Goal: Task Accomplishment & Management: Manage account settings

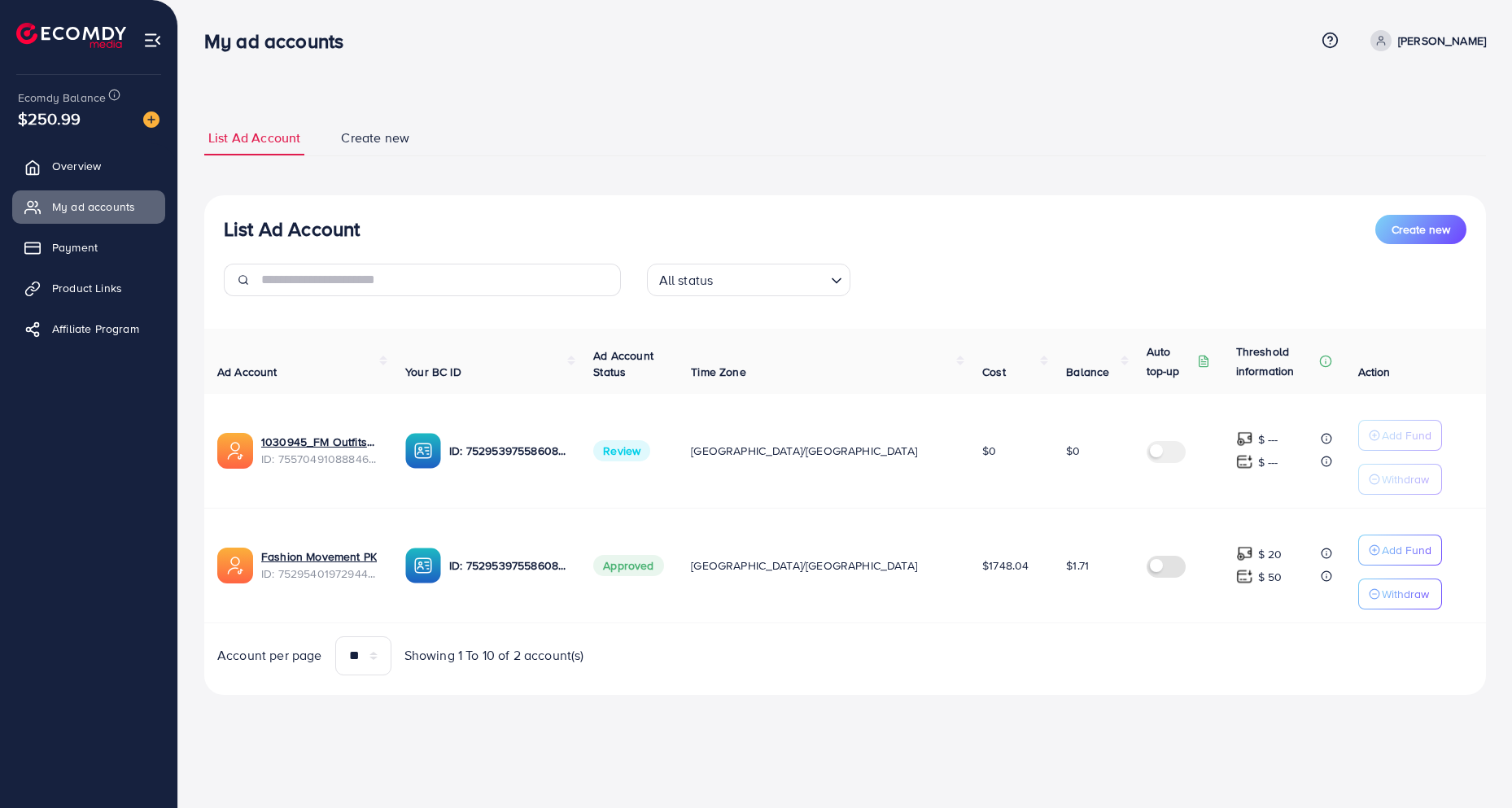
click at [650, 456] on span "Review" at bounding box center [621, 450] width 57 height 21
click at [678, 494] on td "Review" at bounding box center [629, 451] width 98 height 114
click at [595, 129] on ul "List Ad Account Create new" at bounding box center [844, 138] width 1282 height 35
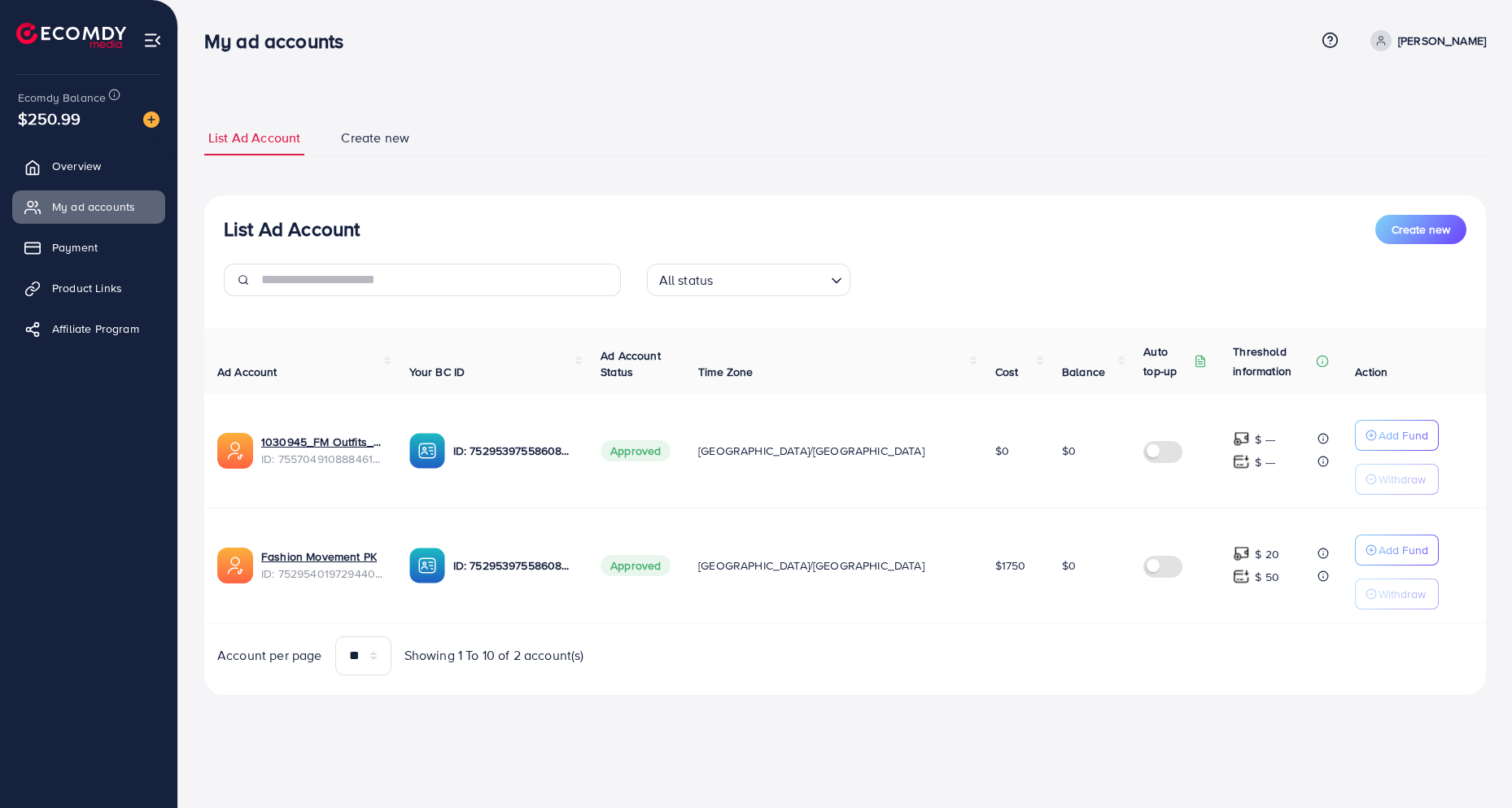
click at [595, 129] on ul "List Ad Account Create new" at bounding box center [844, 138] width 1282 height 35
click at [526, 217] on div "List Ad Account Create new" at bounding box center [845, 229] width 1243 height 29
click at [320, 439] on link "1030945_FM Outfits_1759512825336" at bounding box center [322, 442] width 122 height 16
click at [83, 287] on span "Product Links" at bounding box center [91, 288] width 70 height 16
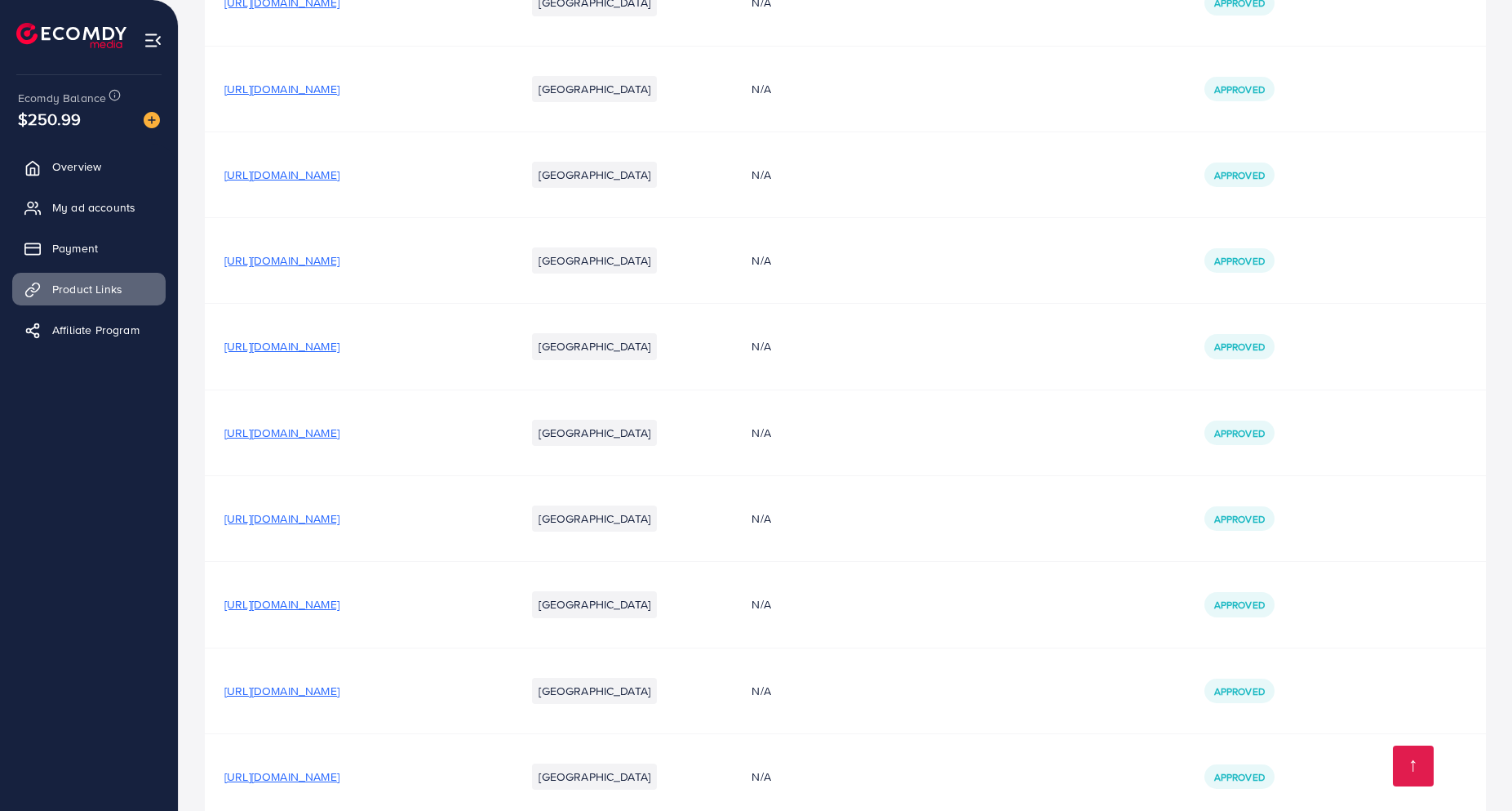
scroll to position [1276, 0]
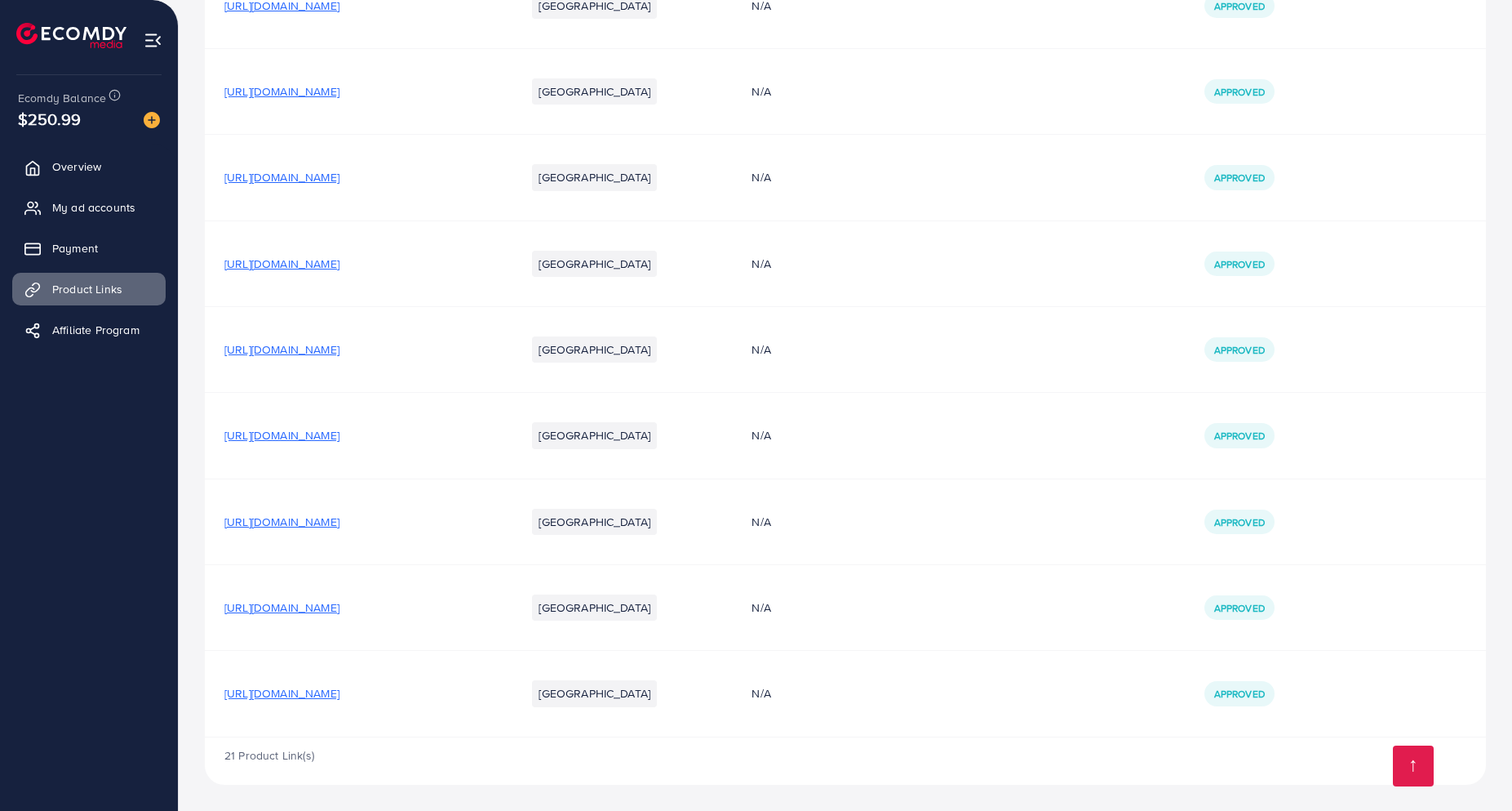
click at [339, 430] on span "https://fashionmovementpk.com/products/mens-trendy-contrast-color-stripe-trouse…" at bounding box center [282, 435] width 115 height 16
click at [89, 202] on span "My ad accounts" at bounding box center [98, 208] width 84 height 16
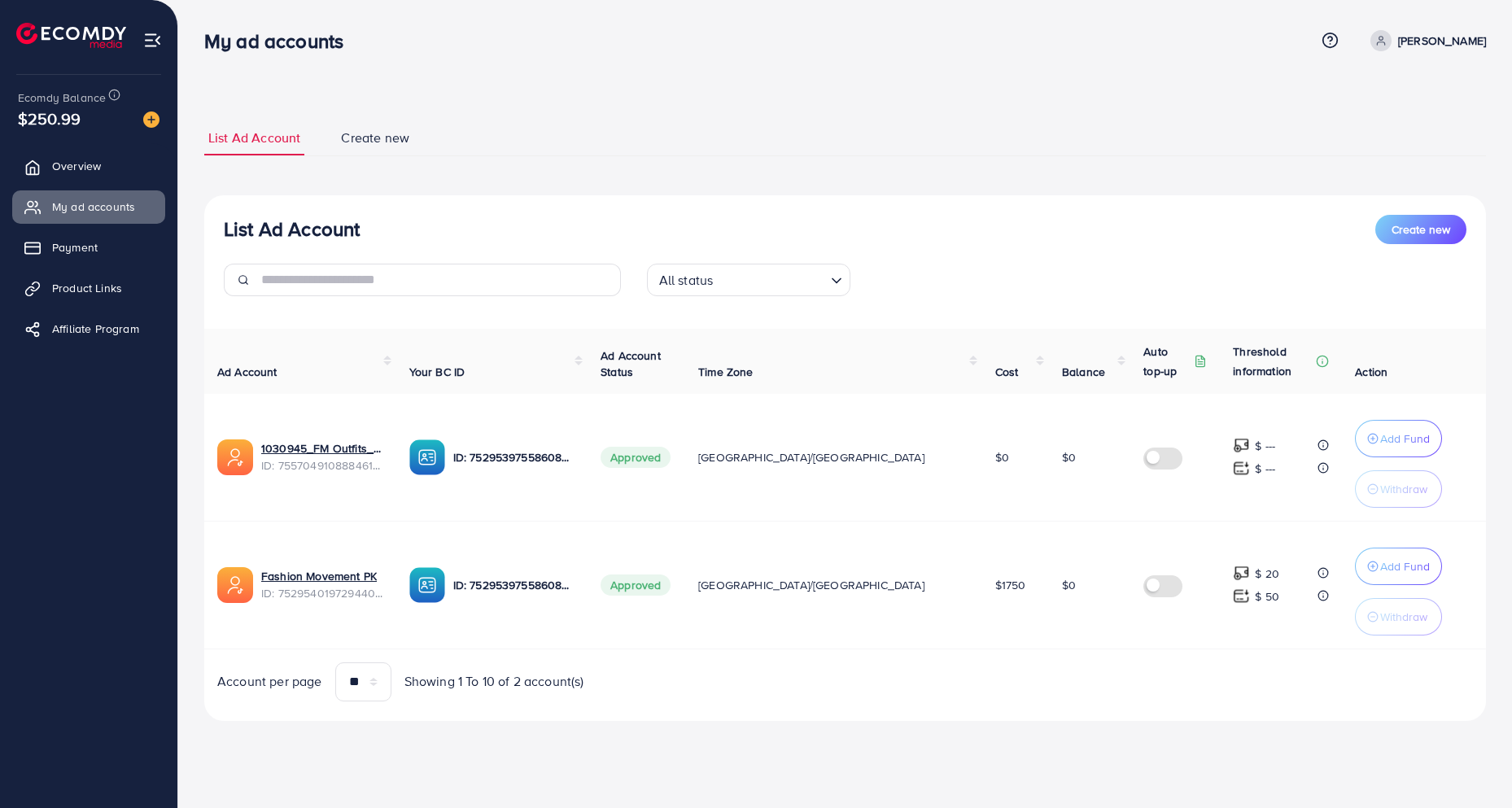
click at [530, 136] on ul "List Ad Account Create new" at bounding box center [844, 138] width 1282 height 35
click at [1380, 436] on p "Add Fund" at bounding box center [1404, 439] width 50 height 20
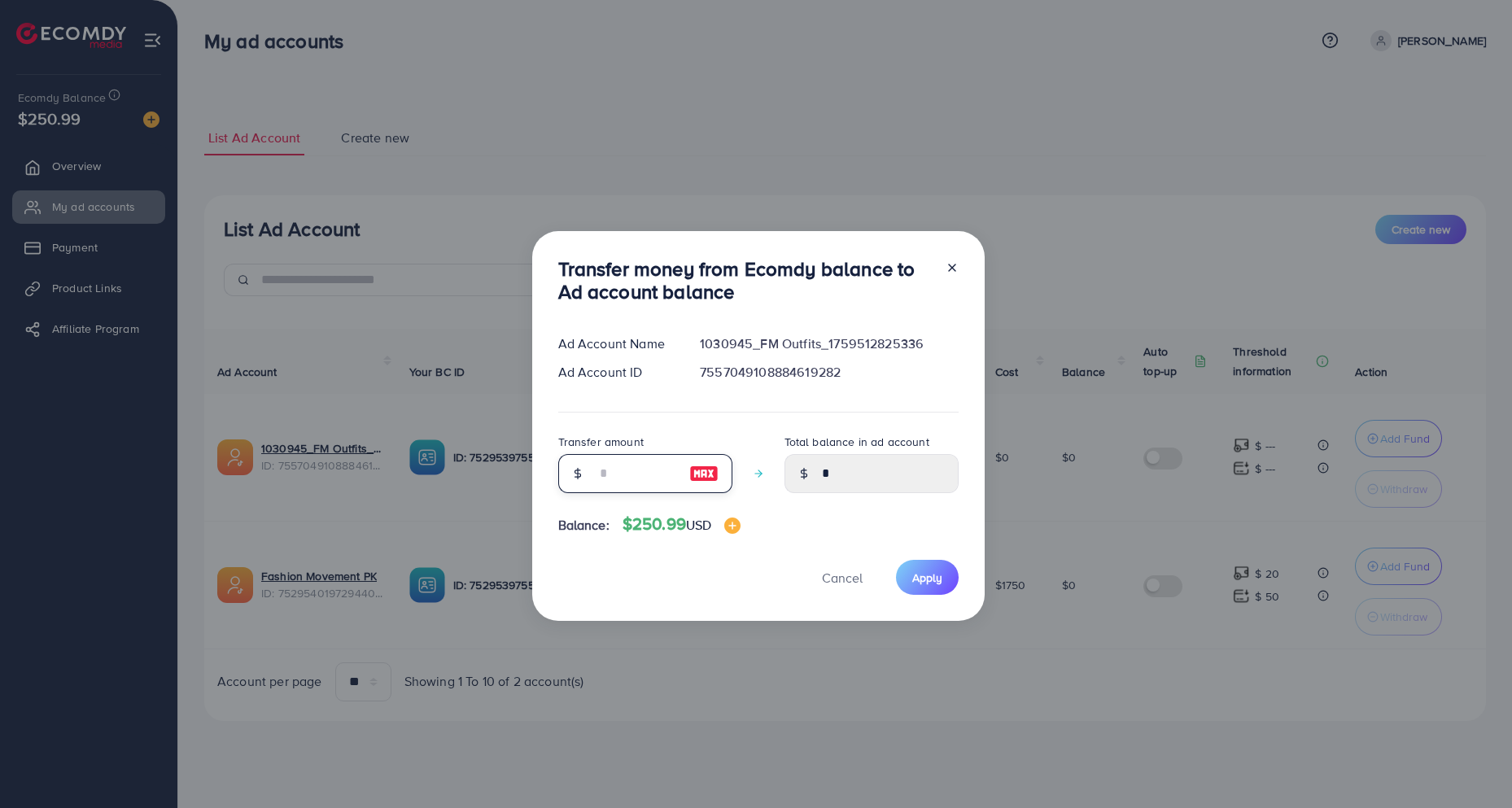
click at [651, 472] on input "number" at bounding box center [637, 473] width 82 height 39
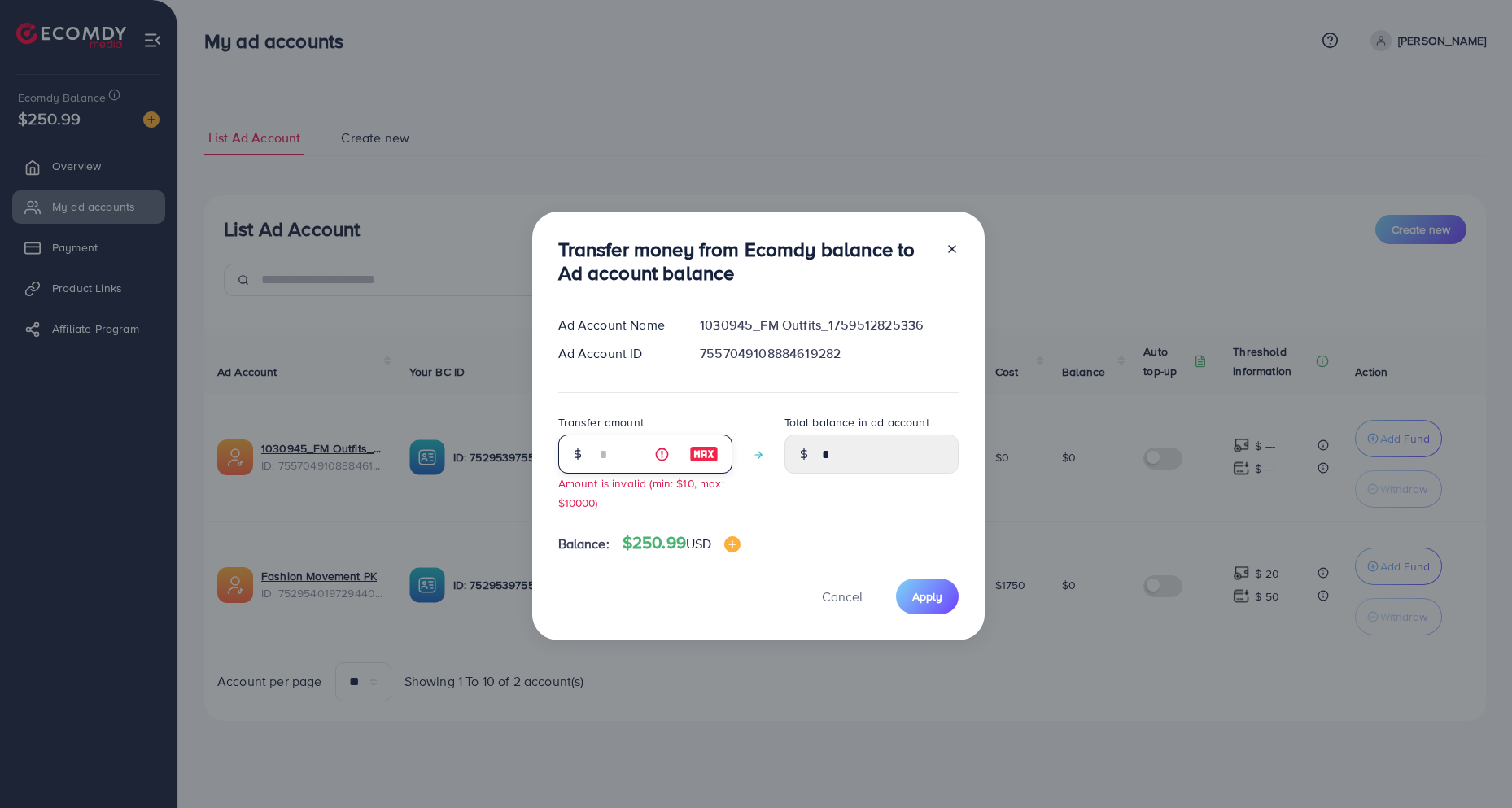
type input "**"
type input "*****"
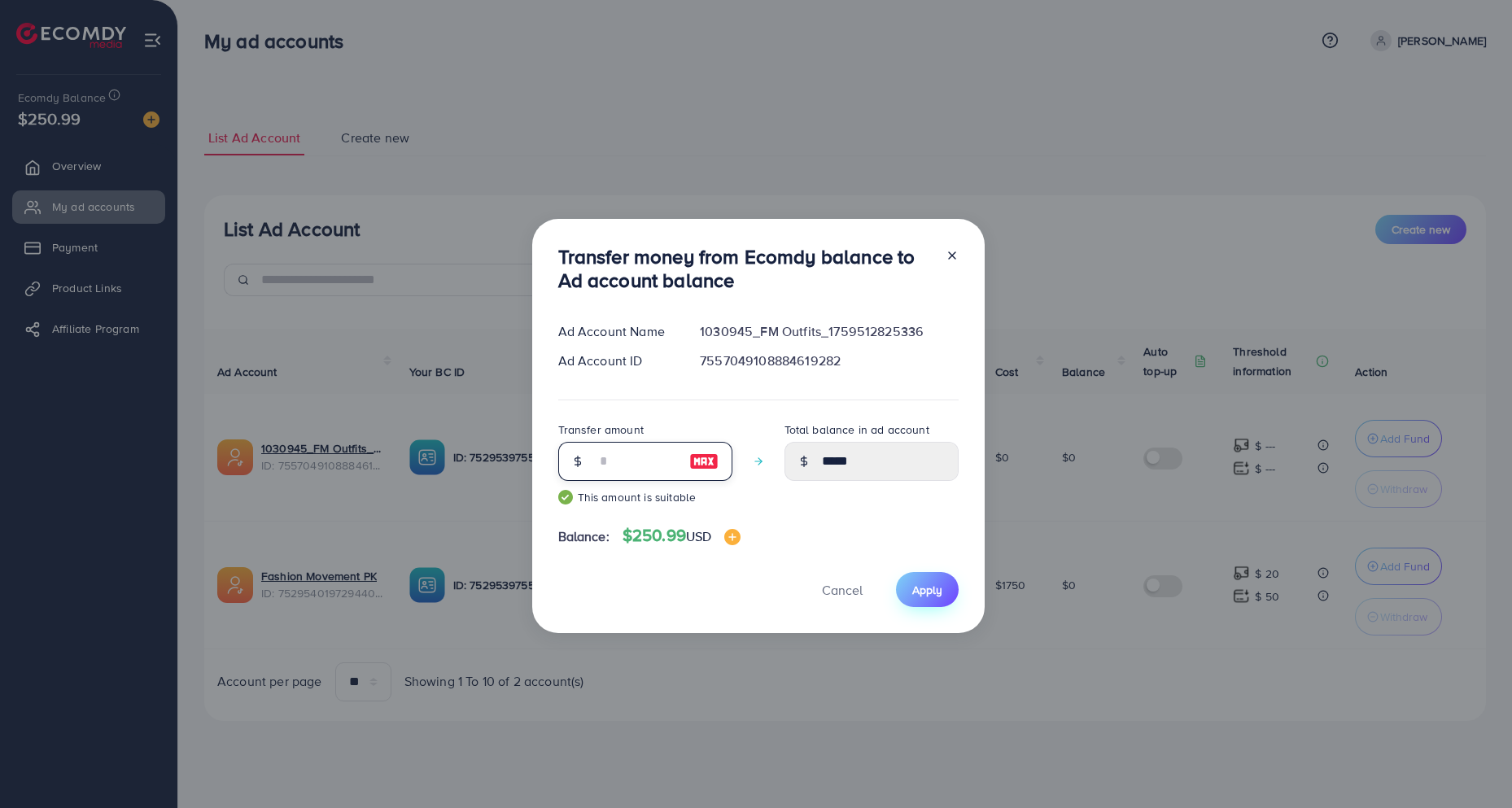
type input "**"
click at [906, 579] on button "Apply" at bounding box center [927, 589] width 63 height 35
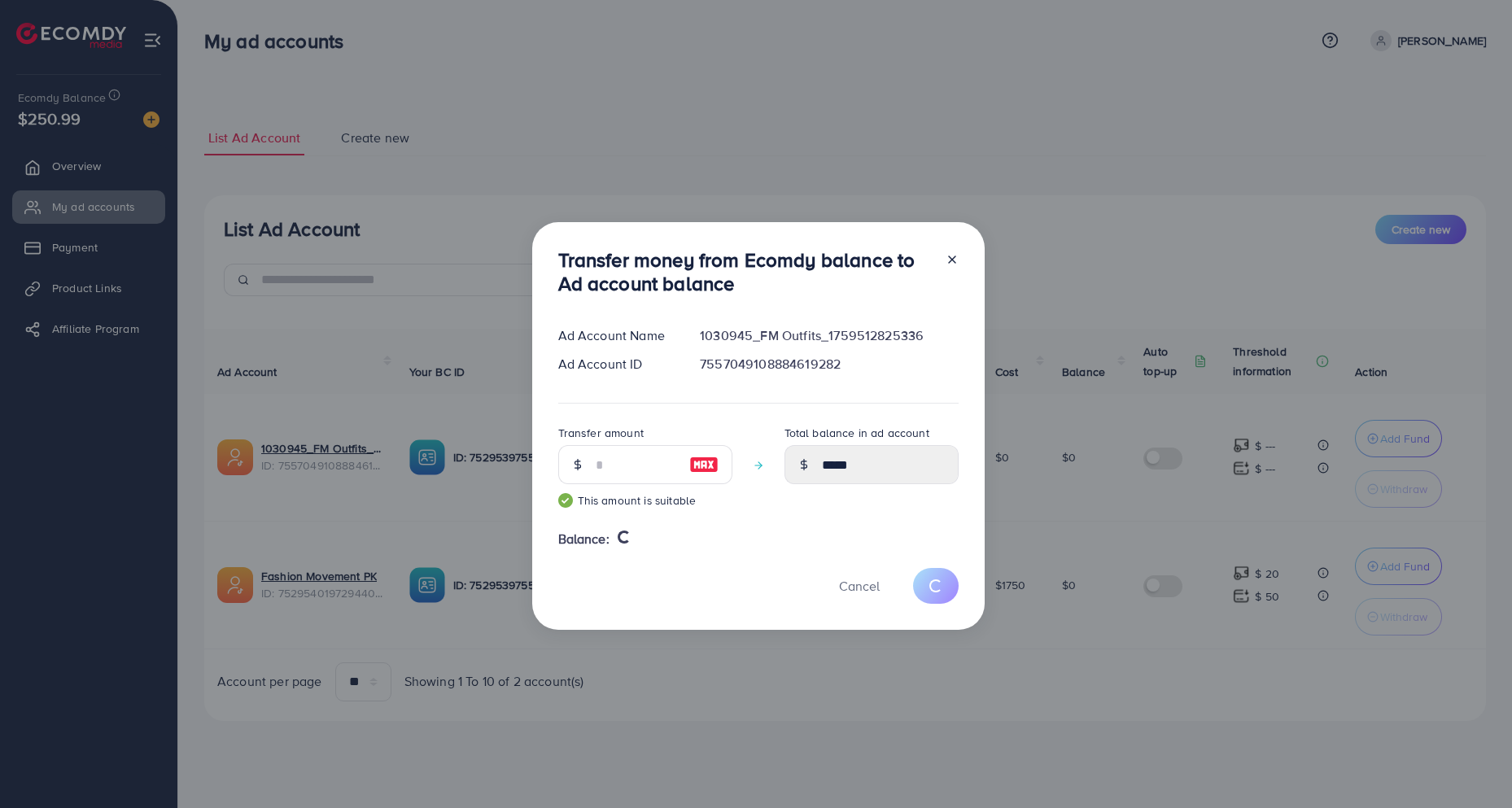
click at [685, 137] on div "Transfer money from Ecomdy balance to Ad account balance Ad Account Name 103094…" at bounding box center [756, 404] width 1512 height 808
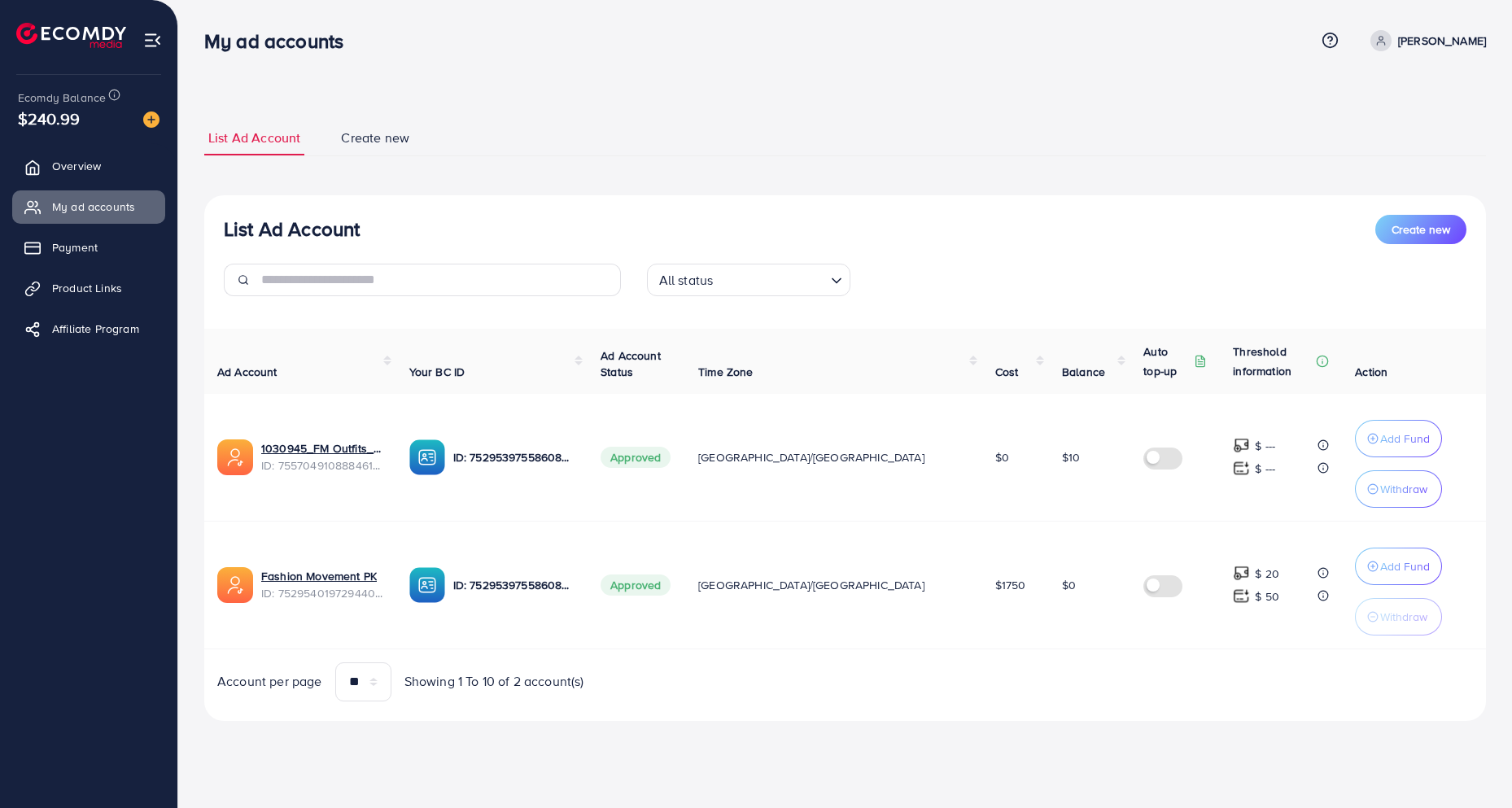
click at [845, 190] on div "List Ad Account Create new List Ad Account Create new All status Loading... Ad …" at bounding box center [844, 421] width 1282 height 600
click at [1380, 494] on p "Withdraw" at bounding box center [1403, 489] width 47 height 20
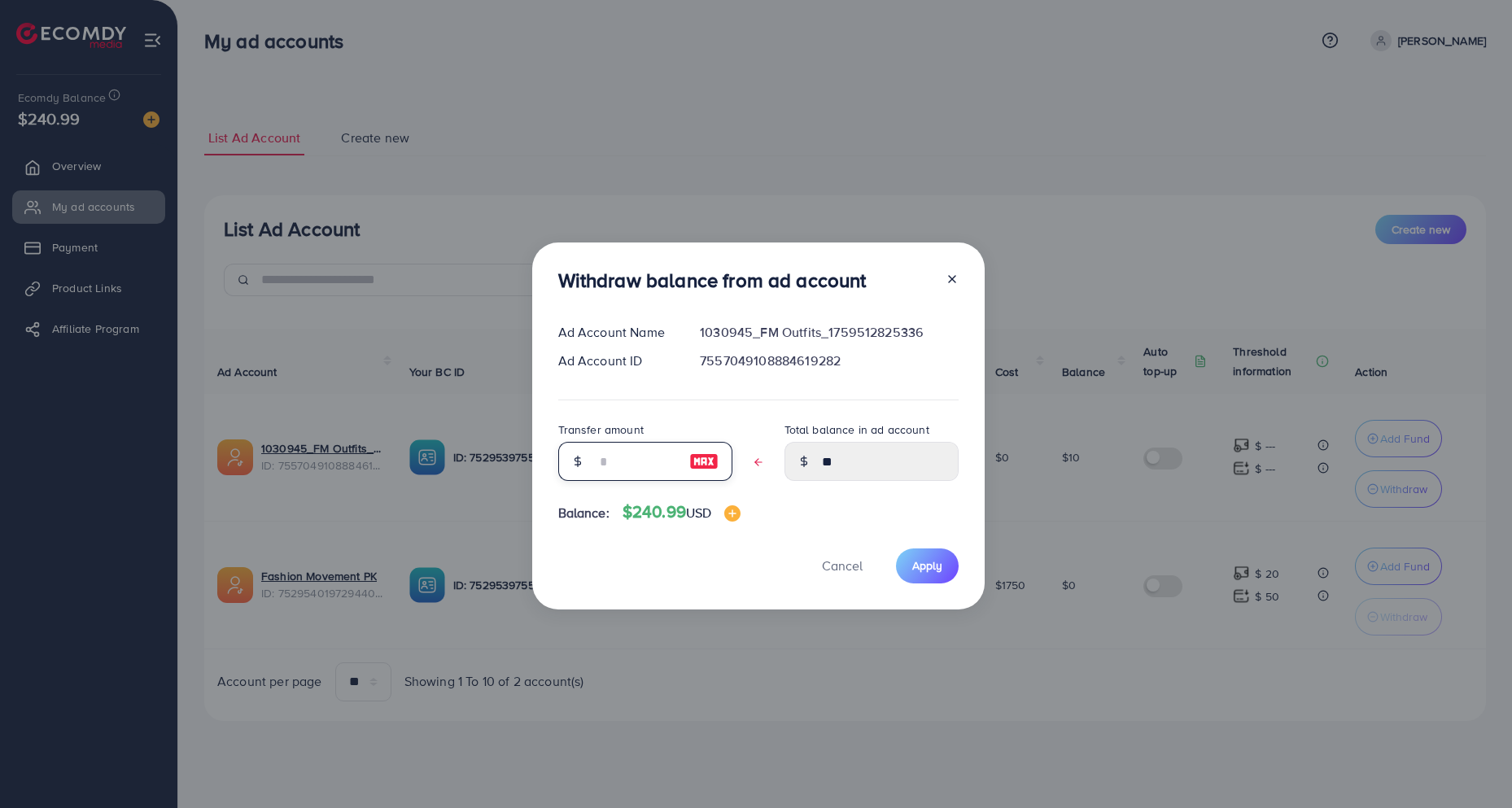
click at [629, 459] on input "text" at bounding box center [637, 461] width 82 height 39
type input "*"
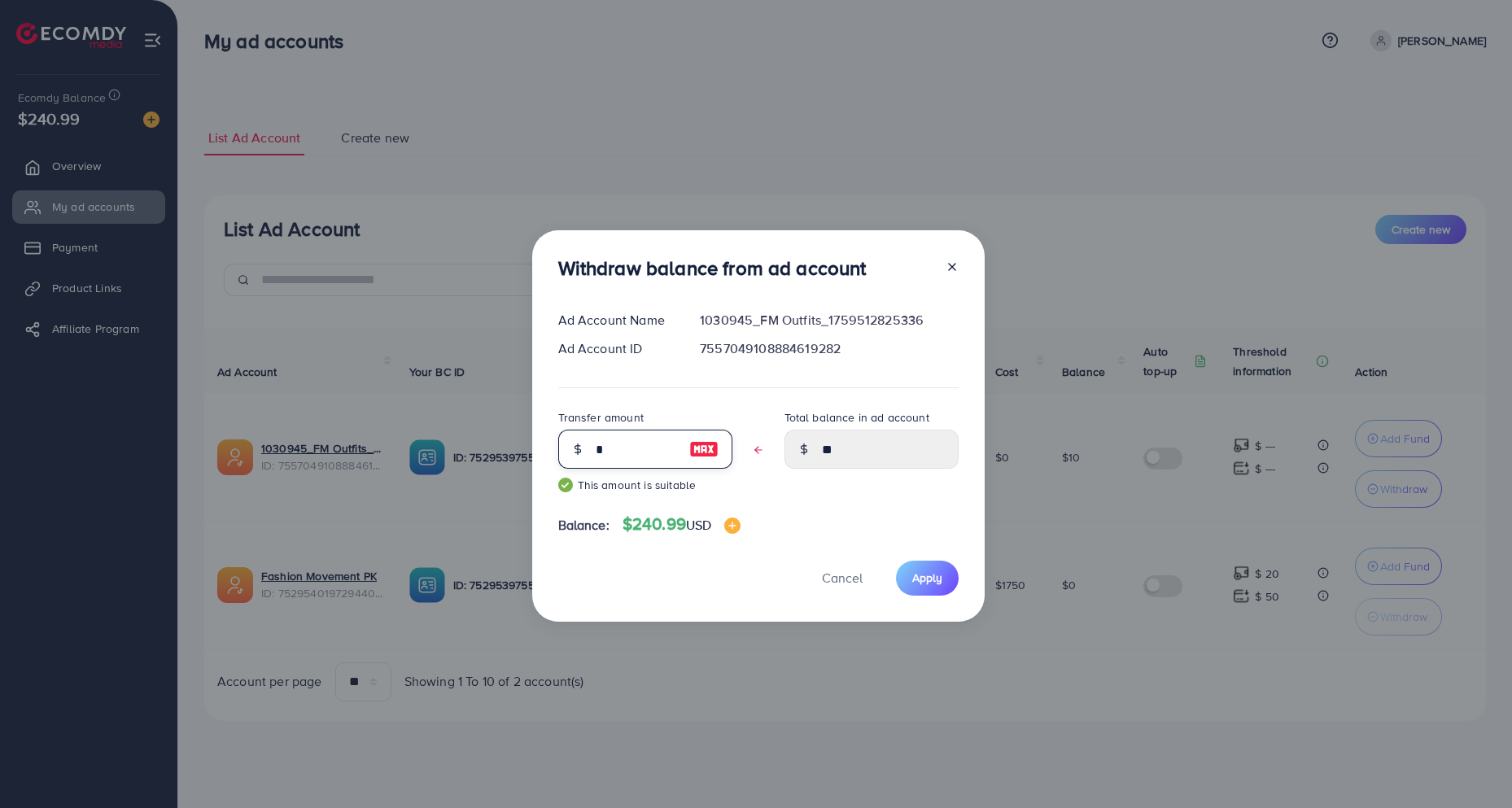
type input "****"
type input "*"
click at [918, 566] on button "Apply" at bounding box center [927, 578] width 63 height 35
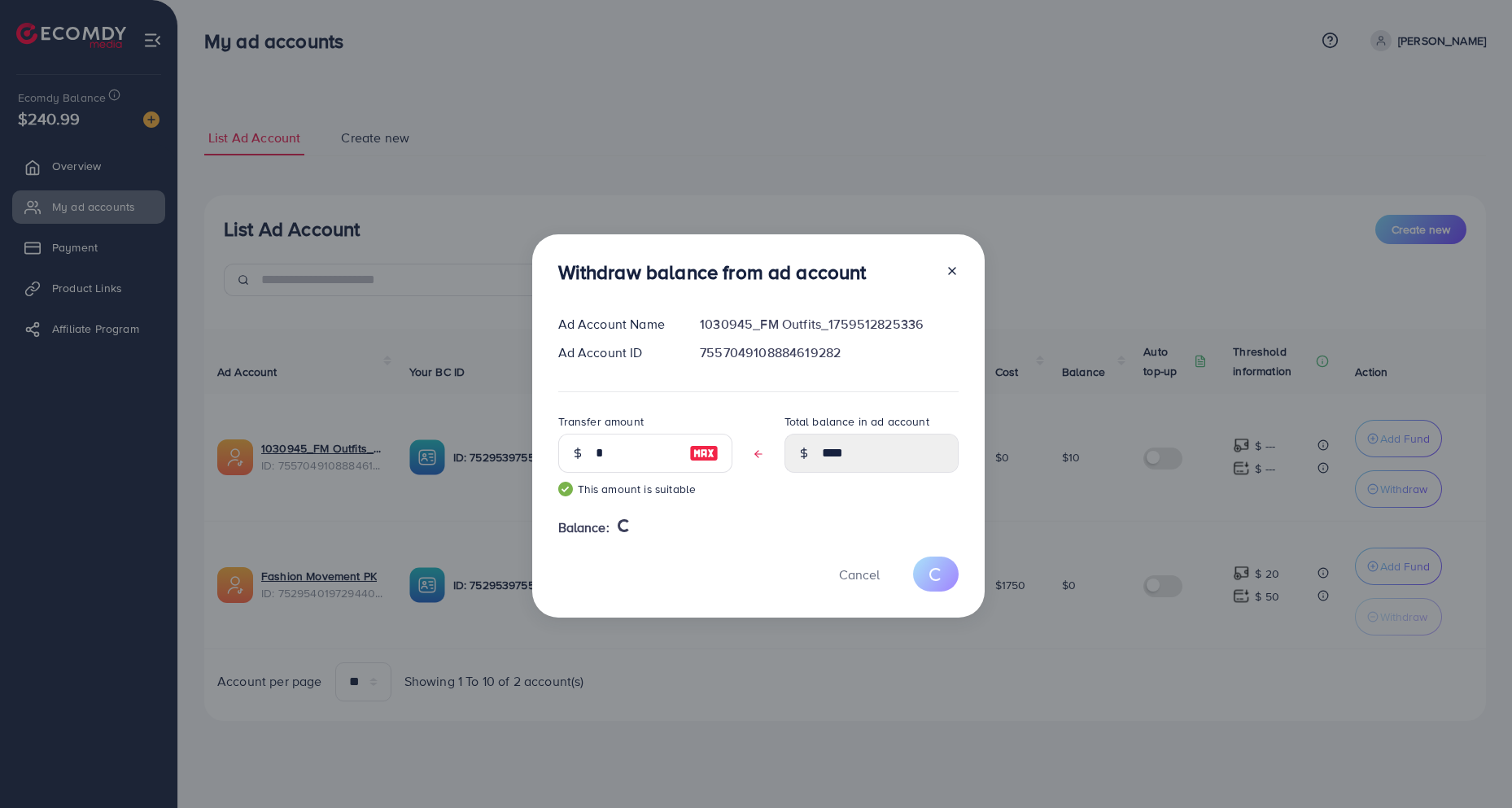
click at [692, 166] on div "Withdraw balance from ad account Ad Account Name 1030945_FM Outfits_17595128253…" at bounding box center [756, 404] width 1512 height 808
